Goal: Task Accomplishment & Management: Complete application form

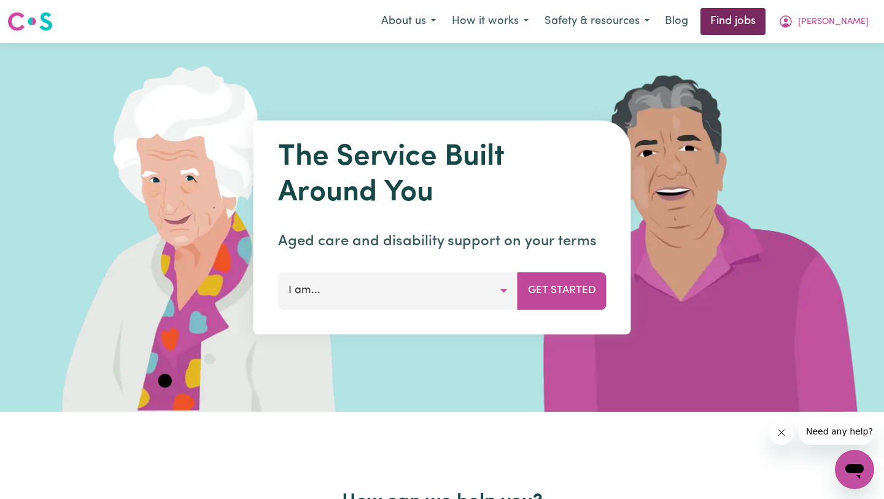
click at [754, 28] on link "Find jobs" at bounding box center [733, 21] width 65 height 27
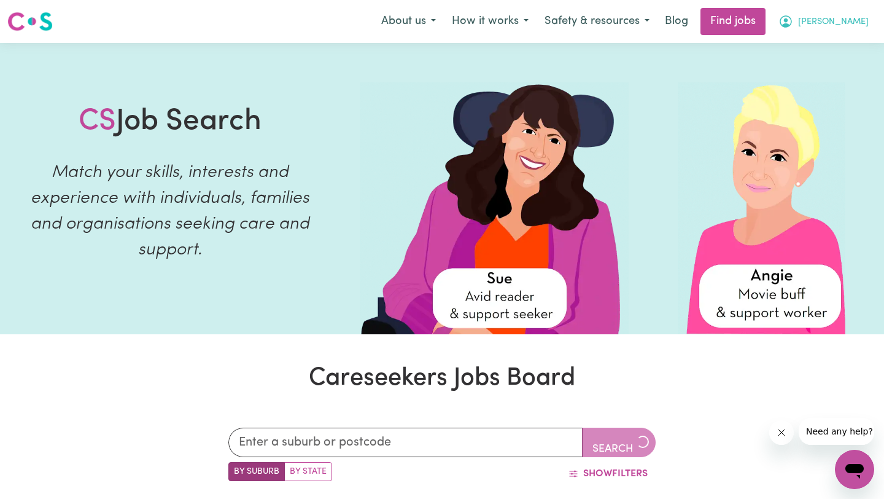
click at [832, 20] on span "[PERSON_NAME]" at bounding box center [833, 22] width 71 height 14
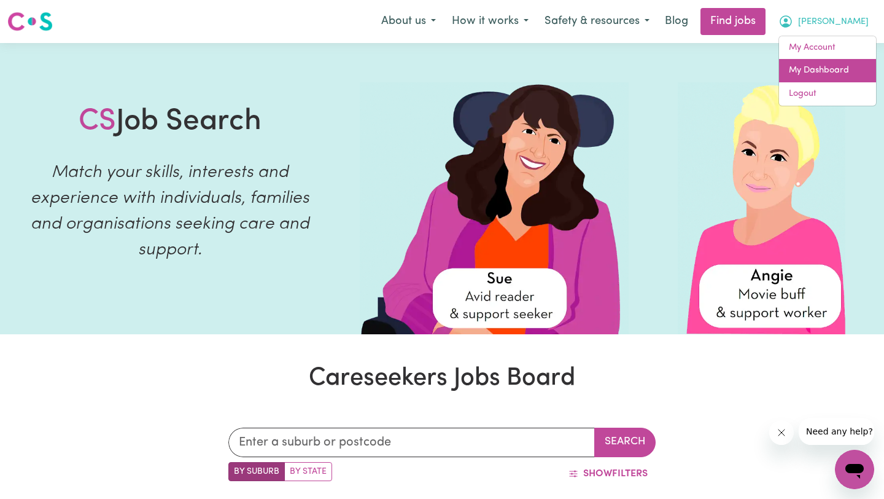
click at [793, 63] on link "My Dashboard" at bounding box center [827, 70] width 97 height 23
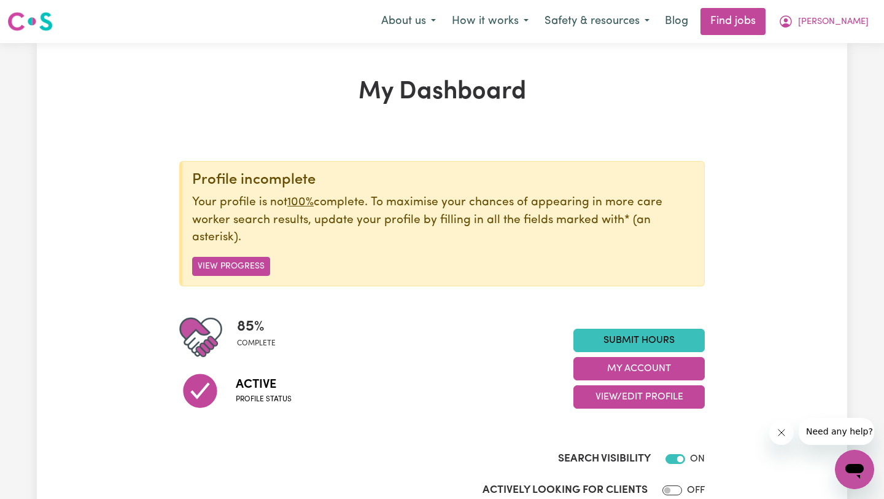
scroll to position [28, 0]
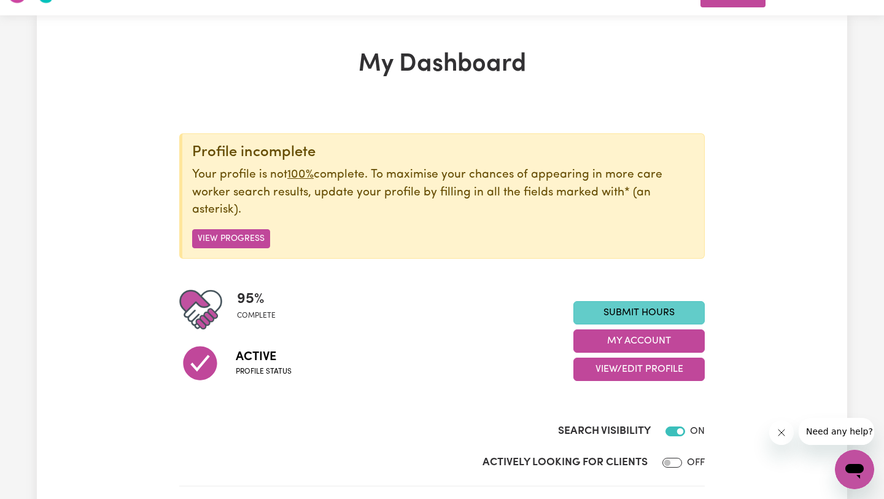
click at [586, 308] on link "Submit Hours" at bounding box center [639, 312] width 131 height 23
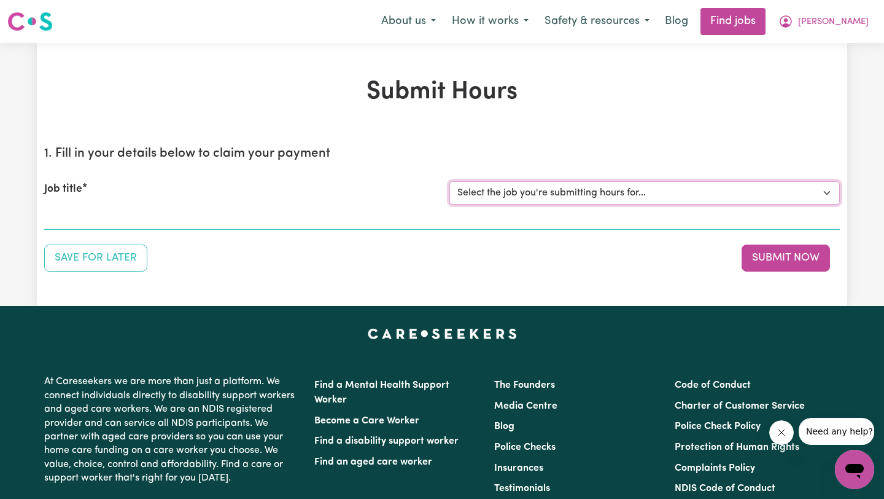
click at [483, 195] on select "Select the job you're submitting hours for... [[PERSON_NAME]] Support worker fo…" at bounding box center [644, 192] width 391 height 23
select select "11188"
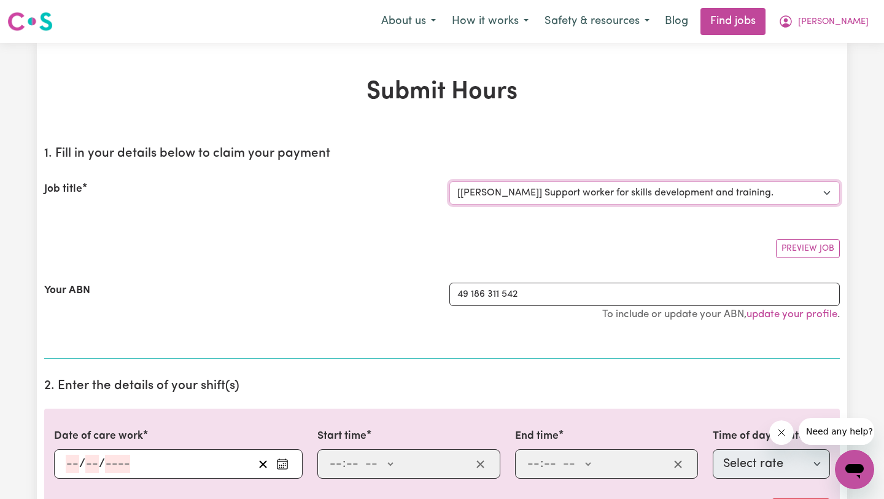
scroll to position [103, 0]
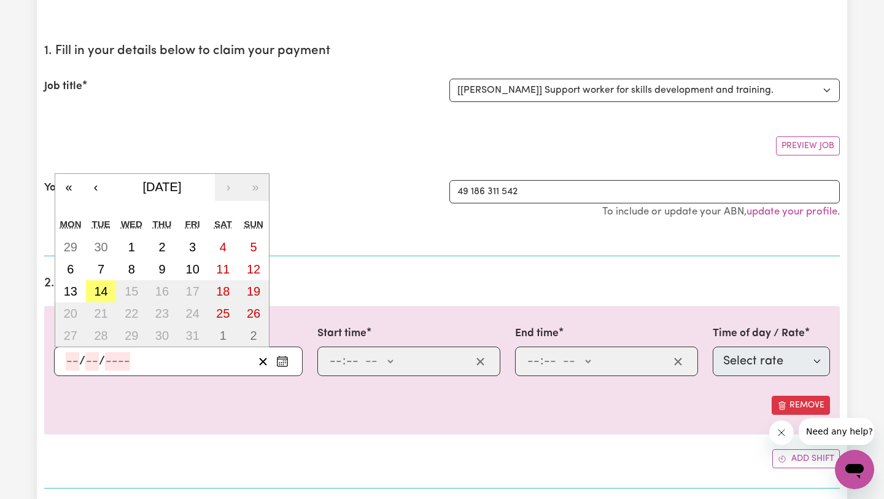
click at [72, 359] on input "number" at bounding box center [73, 361] width 14 height 18
click at [96, 289] on abbr "14" at bounding box center [101, 291] width 14 height 14
type input "[DATE]"
type input "14"
type input "10"
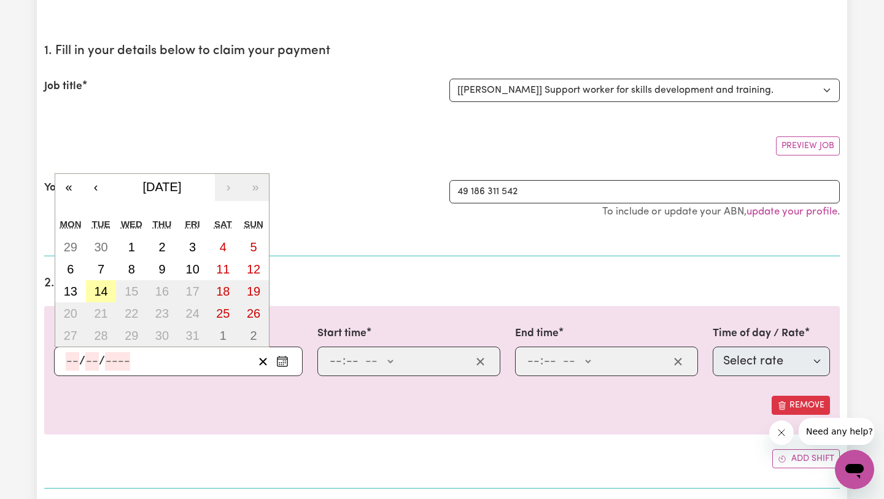
type input "2025"
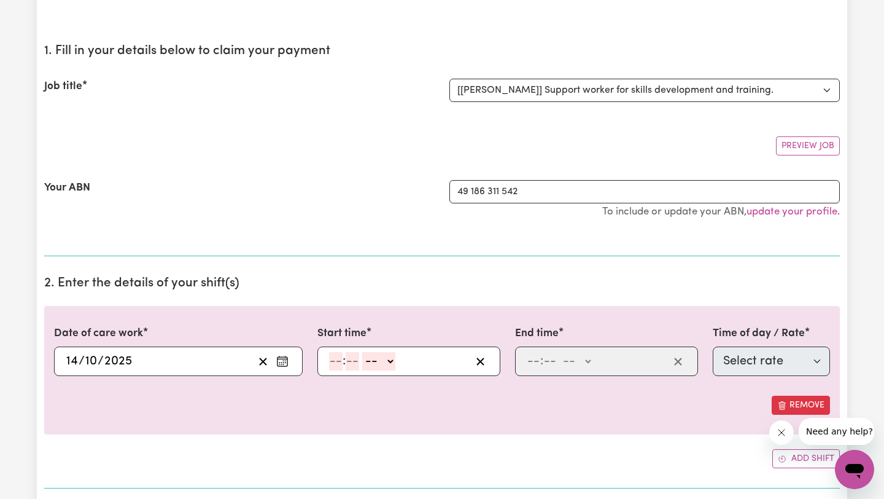
click at [71, 360] on input "14" at bounding box center [72, 361] width 13 height 18
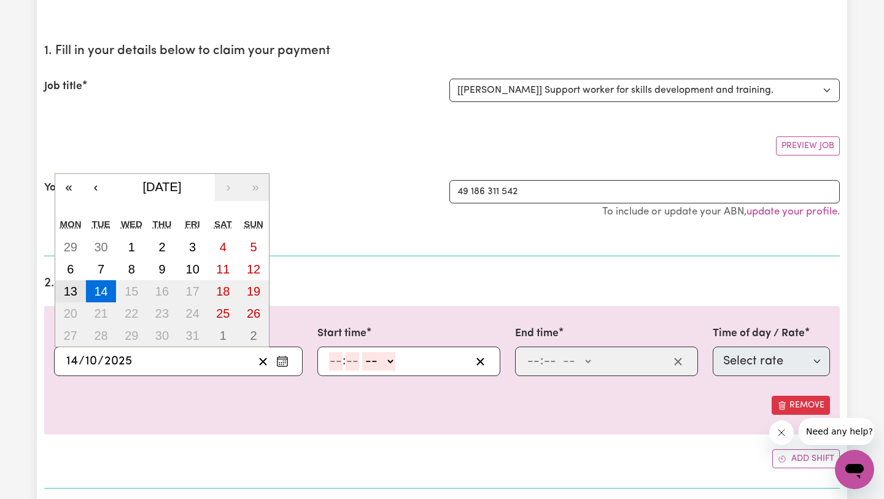
click at [74, 294] on abbr "13" at bounding box center [71, 291] width 14 height 14
type input "[DATE]"
type input "13"
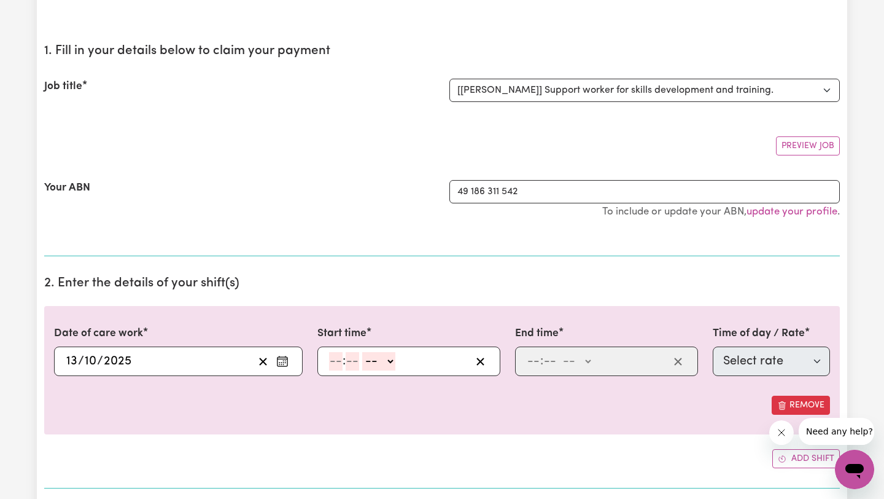
click at [338, 357] on input "number" at bounding box center [336, 361] width 14 height 18
type input "6"
type input "0"
click at [373, 364] on select "-- AM PM" at bounding box center [376, 361] width 33 height 18
select select "pm"
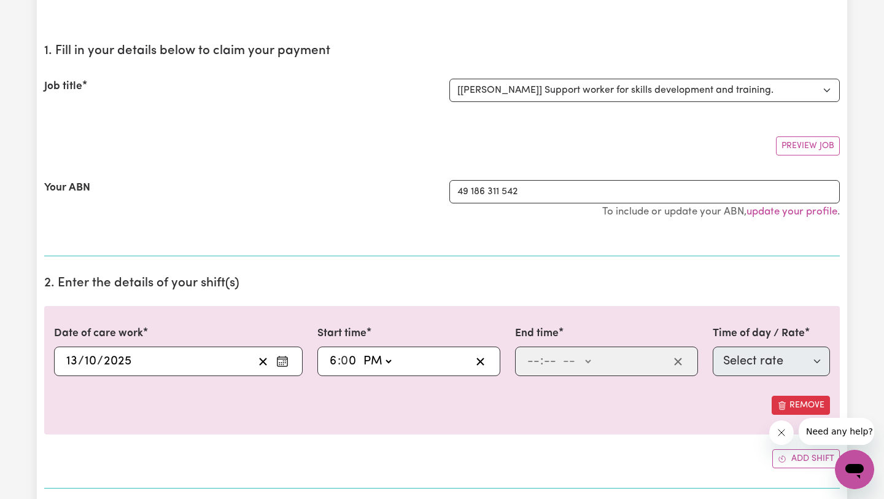
type input "18:00"
click at [534, 356] on input "number" at bounding box center [534, 361] width 14 height 18
type input "7"
type input "0"
click at [565, 353] on select "-- AM PM" at bounding box center [574, 361] width 33 height 18
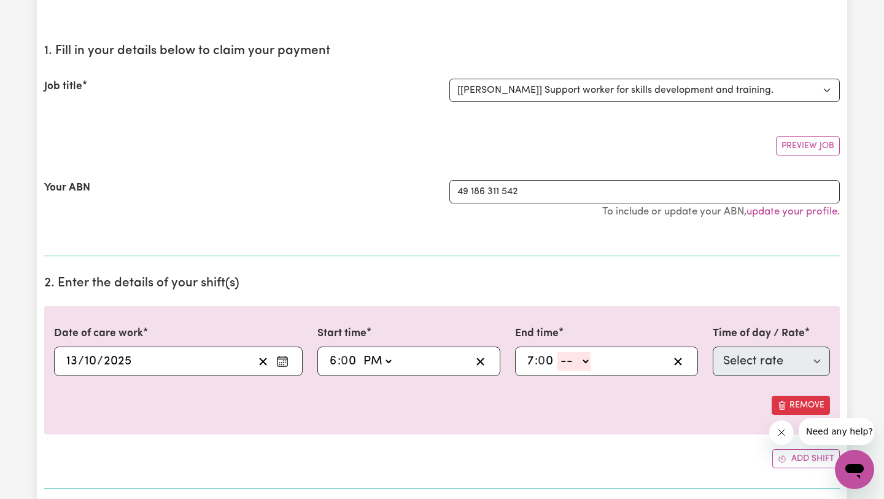
select select "pm"
type input "19:00"
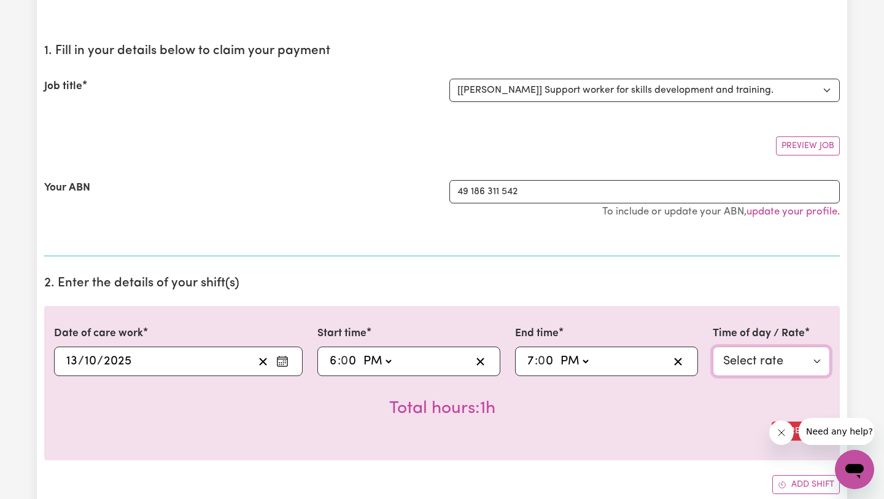
click at [758, 361] on select "Select rate $50.00 - Weekday Daytime - Assistance with Self Care Activities - S…" at bounding box center [771, 360] width 117 height 29
select select "63213"
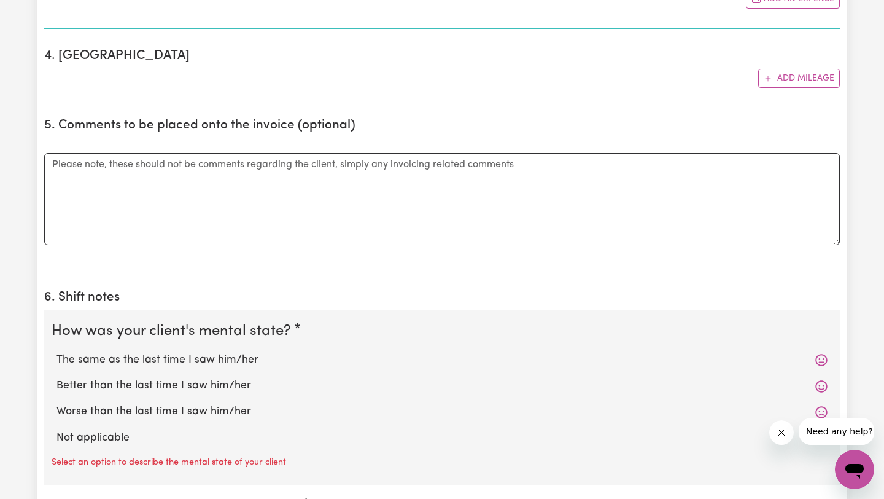
scroll to position [852, 0]
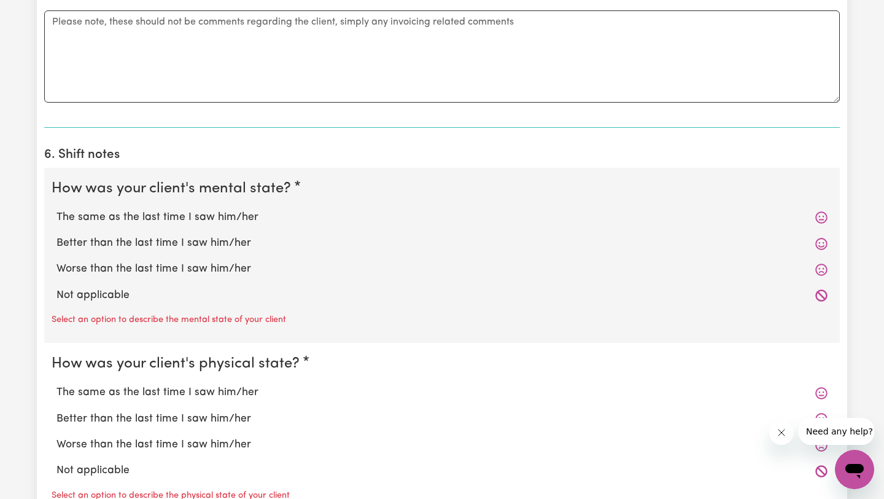
click at [122, 295] on label "Not applicable" at bounding box center [441, 295] width 771 height 16
click at [56, 287] on input "Not applicable" at bounding box center [56, 287] width 1 height 1
radio input "true"
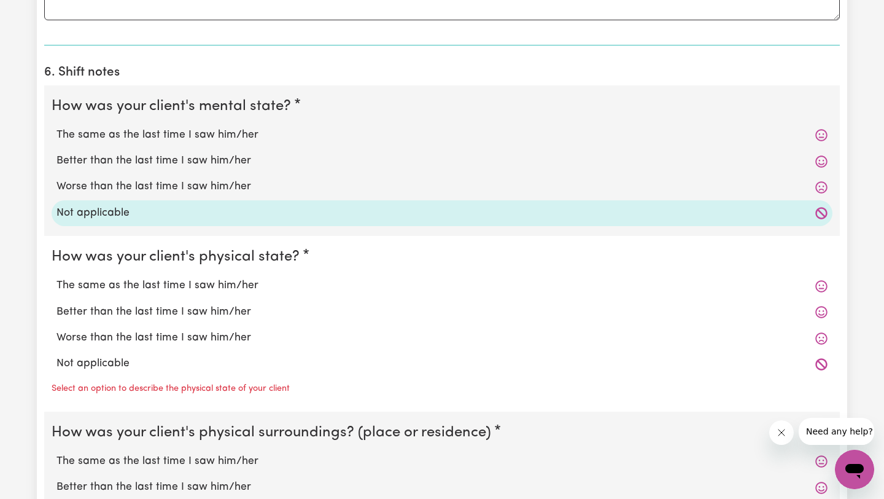
scroll to position [1065, 0]
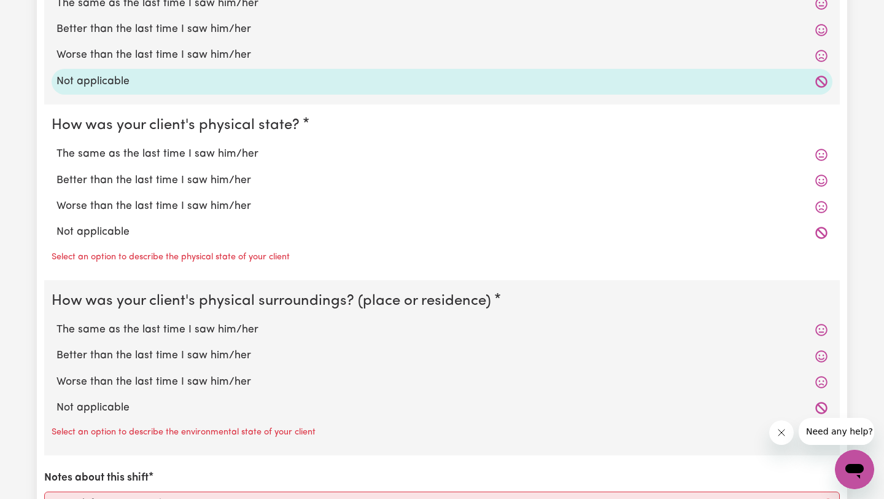
click at [95, 236] on label "Not applicable" at bounding box center [441, 232] width 771 height 16
click at [56, 224] on input "Not applicable" at bounding box center [56, 224] width 1 height 1
radio input "true"
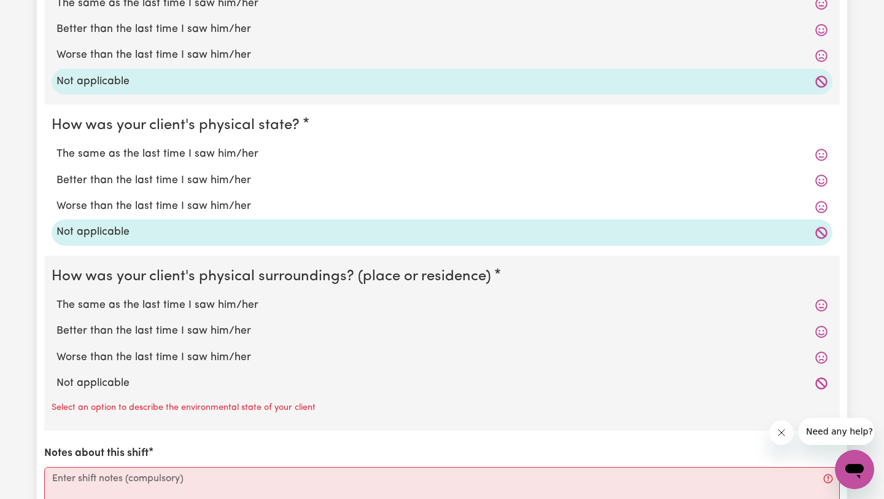
click at [101, 386] on label "Not applicable" at bounding box center [441, 383] width 771 height 16
click at [56, 375] on input "Not applicable" at bounding box center [56, 375] width 1 height 1
radio input "true"
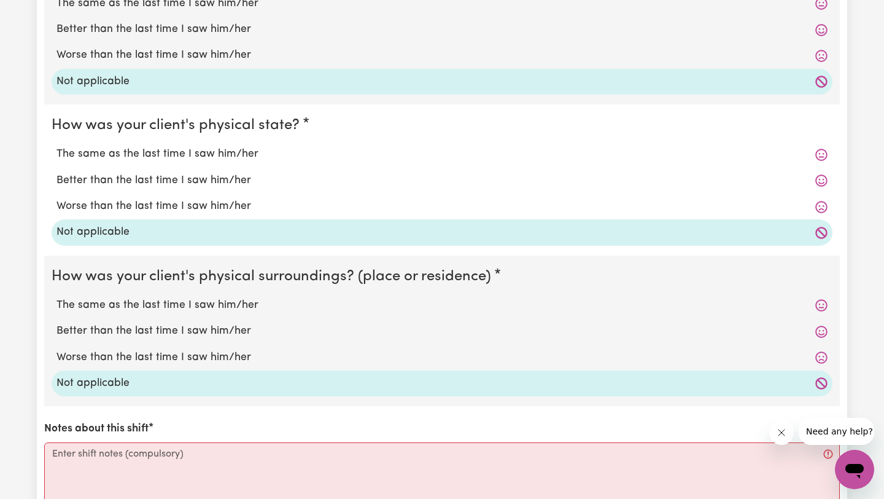
scroll to position [1188, 0]
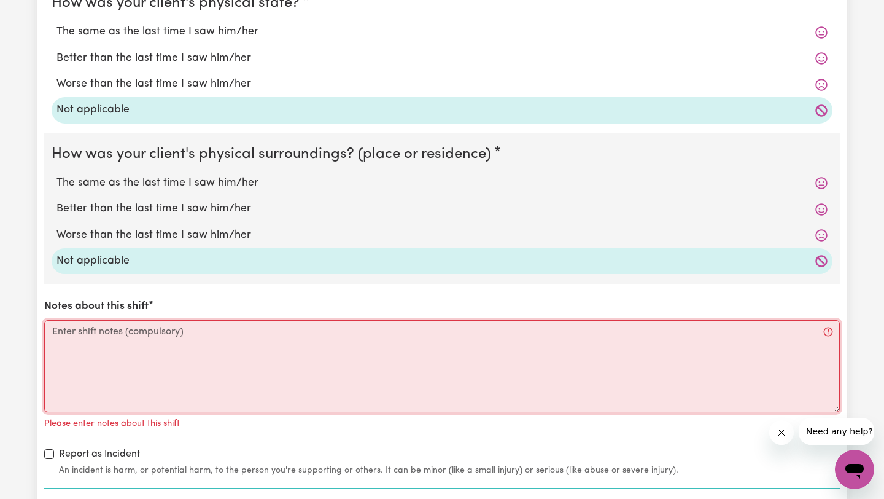
click at [99, 391] on textarea "Notes about this shift" at bounding box center [442, 366] width 796 height 92
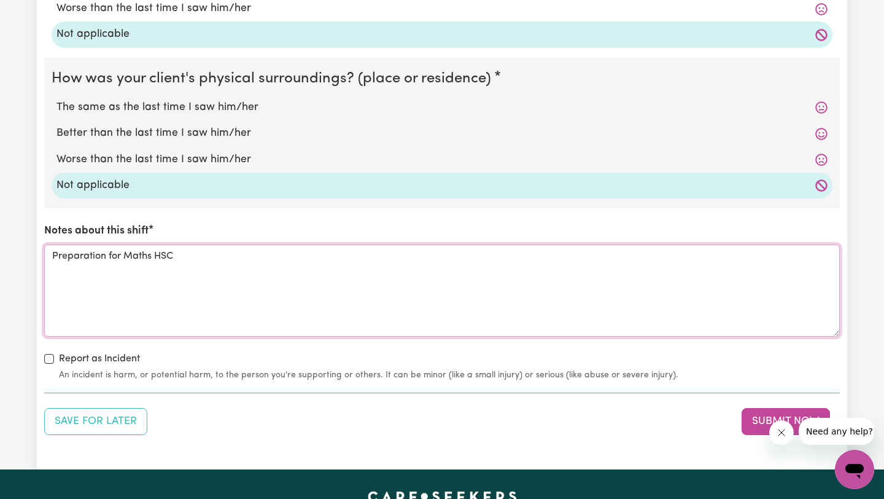
scroll to position [1281, 0]
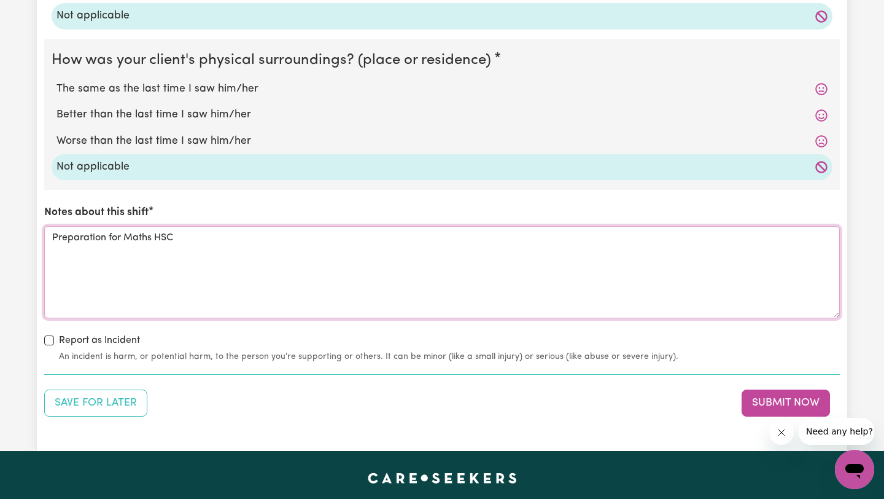
type textarea "Preparation for Maths HSC"
click at [741, 390] on div "Save for Later Submit Now" at bounding box center [442, 402] width 796 height 27
click at [748, 397] on button "Submit Now" at bounding box center [786, 402] width 88 height 27
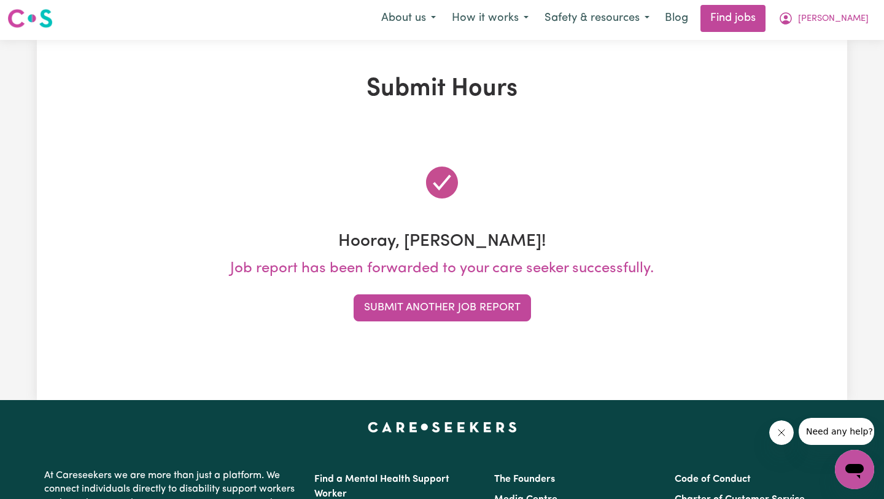
scroll to position [0, 0]
